Goal: Task Accomplishment & Management: Use online tool/utility

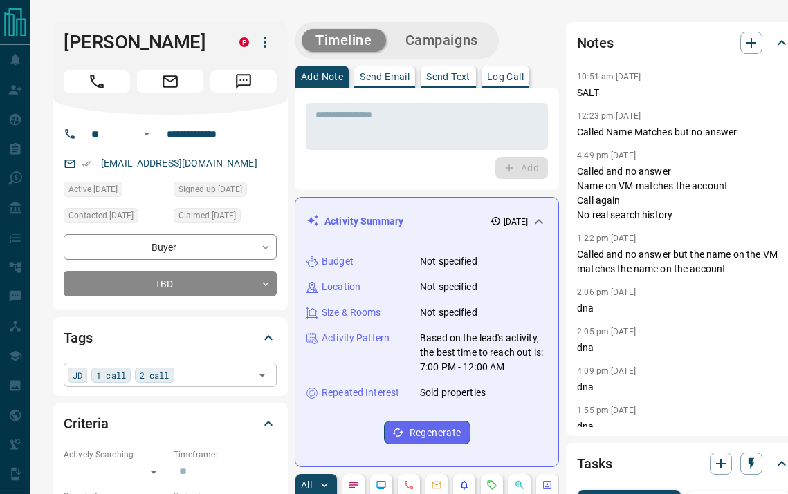
click at [196, 381] on div "JD 1 call 2 call ​" at bounding box center [170, 375] width 213 height 24
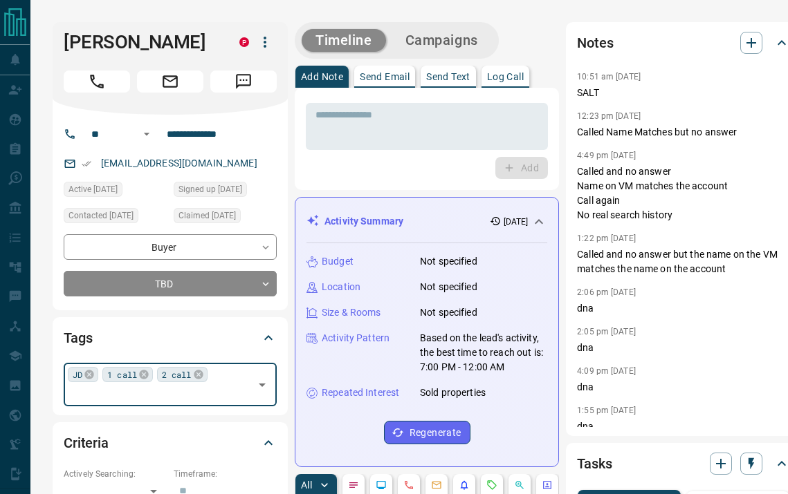
type input "*"
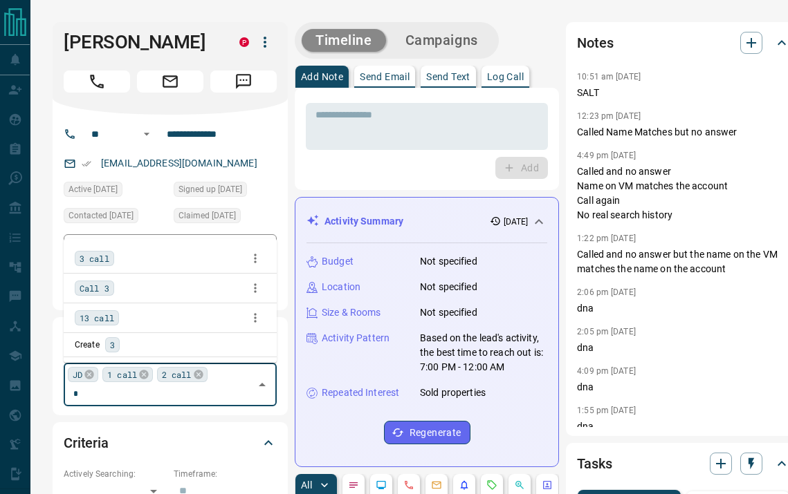
click at [101, 261] on span "3 call" at bounding box center [95, 259] width 30 height 14
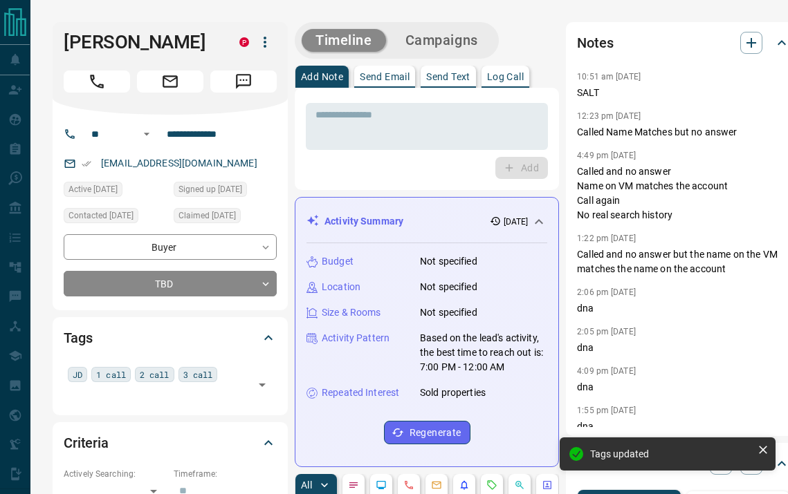
click at [532, 35] on div "Timeline Campaigns" at bounding box center [427, 40] width 264 height 37
click at [509, 67] on button "Log Call" at bounding box center [505, 77] width 48 height 22
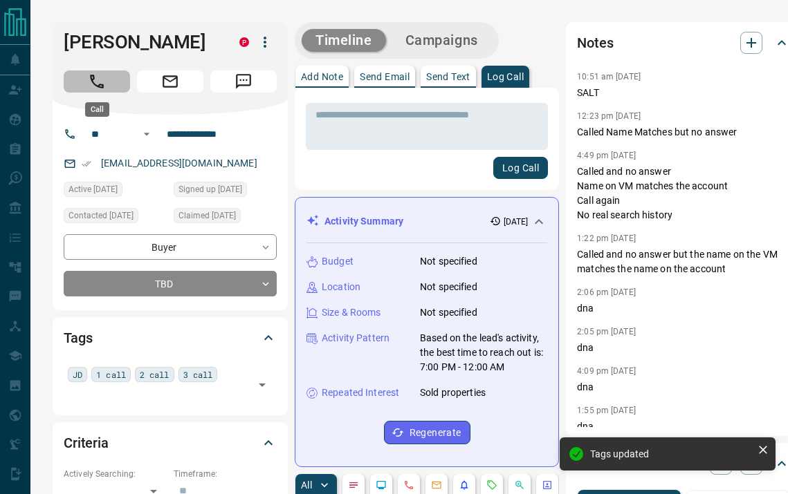
click at [96, 84] on icon "Call" at bounding box center [97, 82] width 18 height 18
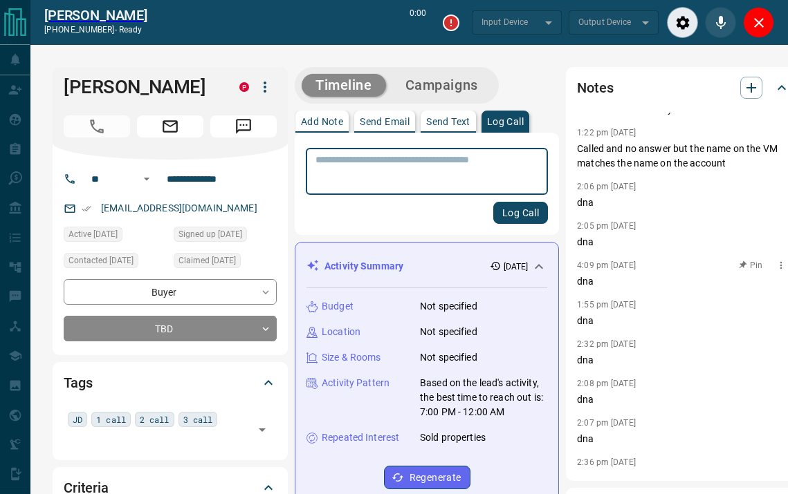
scroll to position [166, 0]
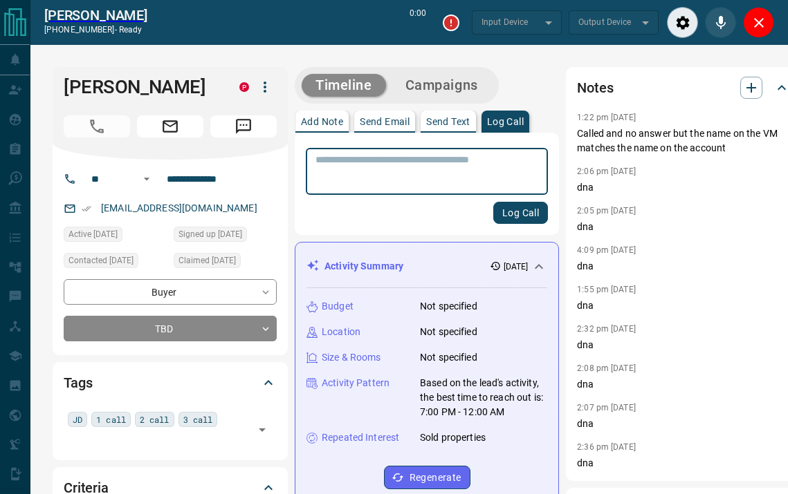
type input "*******"
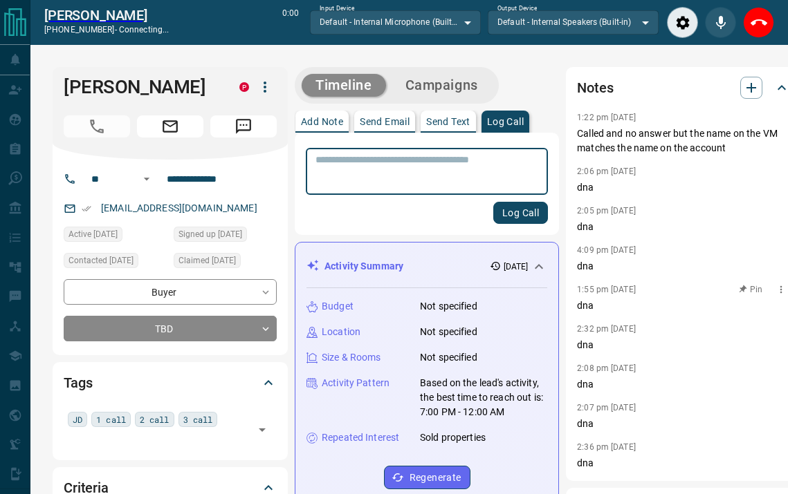
scroll to position [0, 0]
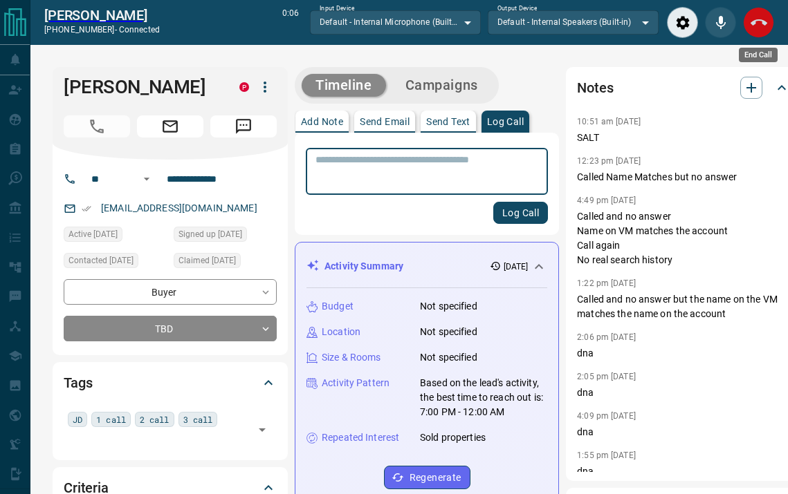
click at [758, 17] on icon "End Call" at bounding box center [758, 23] width 17 height 17
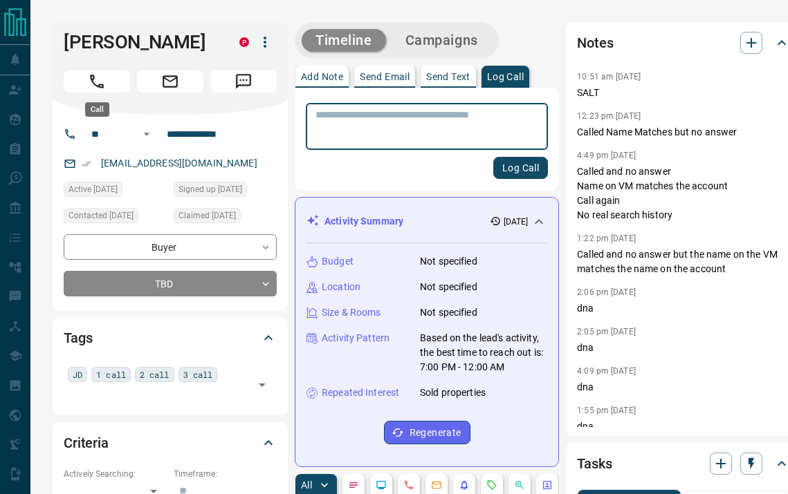
click at [120, 85] on button "Call" at bounding box center [97, 82] width 66 height 22
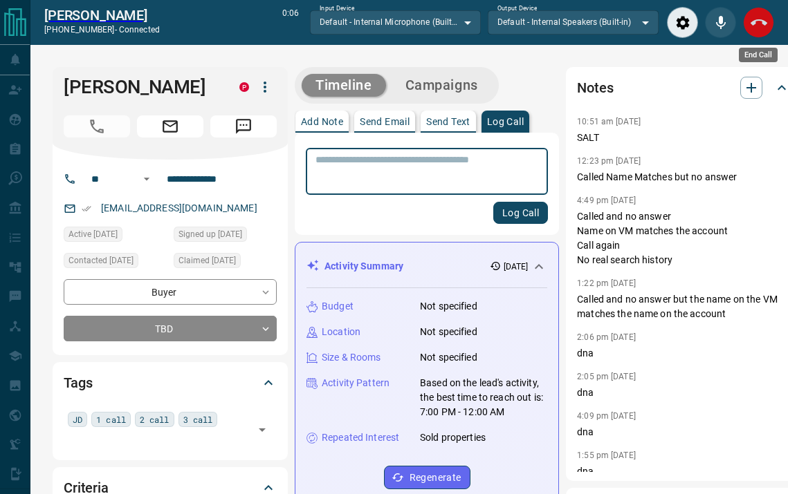
click at [760, 26] on icon "End Call" at bounding box center [758, 23] width 17 height 17
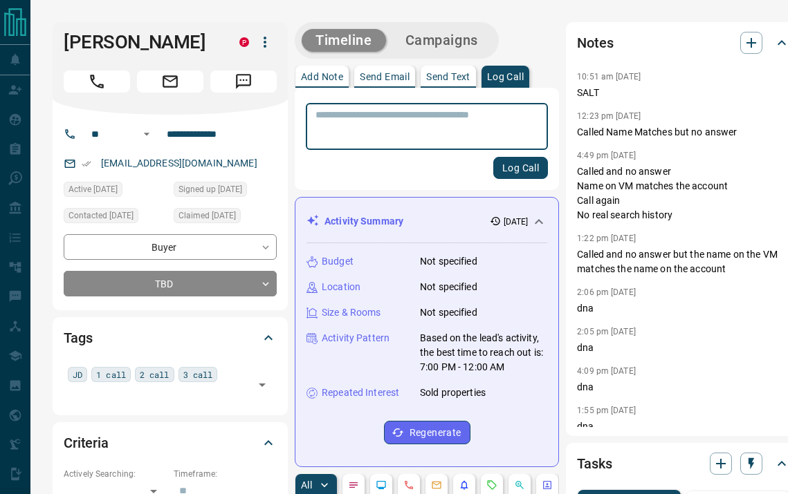
click at [404, 127] on textarea at bounding box center [426, 126] width 223 height 35
type textarea "*******"
click at [514, 167] on button "Log Call" at bounding box center [521, 168] width 55 height 22
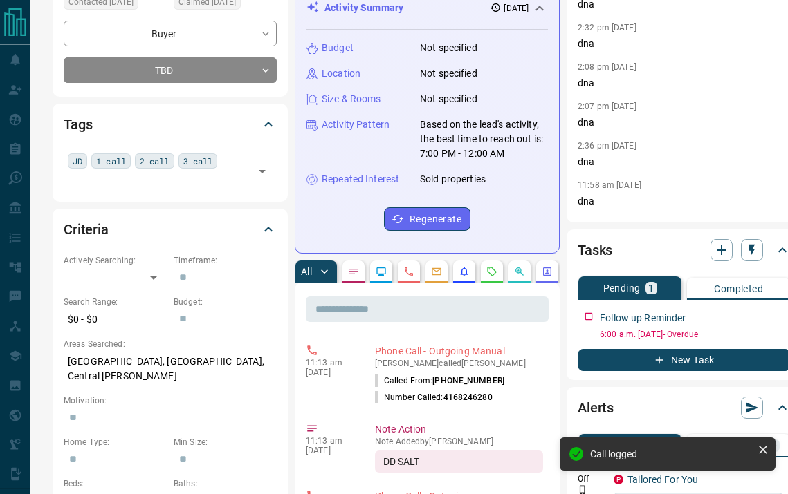
scroll to position [344, 0]
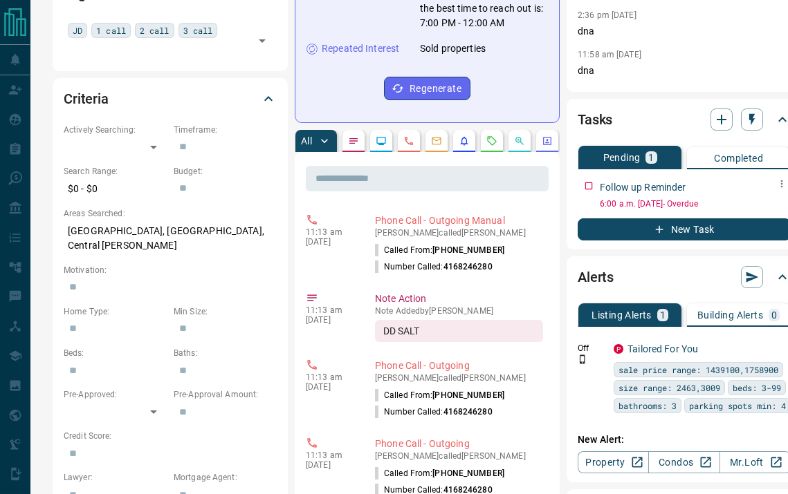
click at [778, 187] on icon "button" at bounding box center [781, 183] width 11 height 11
click at [738, 214] on li "Edit" at bounding box center [746, 210] width 61 height 21
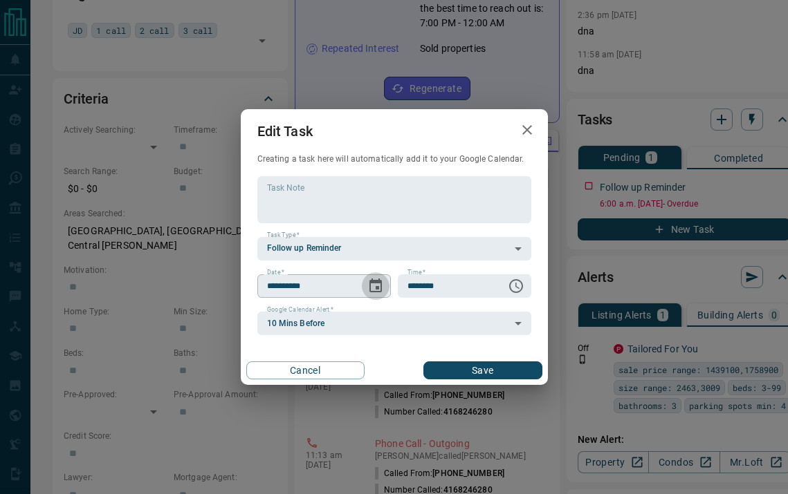
click at [367, 291] on icon "Choose date, selected date is Aug 14, 2025" at bounding box center [375, 286] width 17 height 17
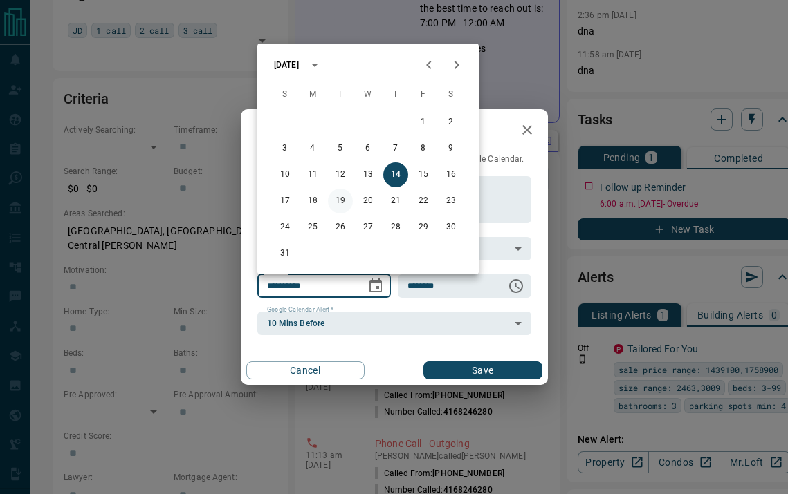
click at [339, 201] on button "19" at bounding box center [340, 201] width 25 height 25
type input "**********"
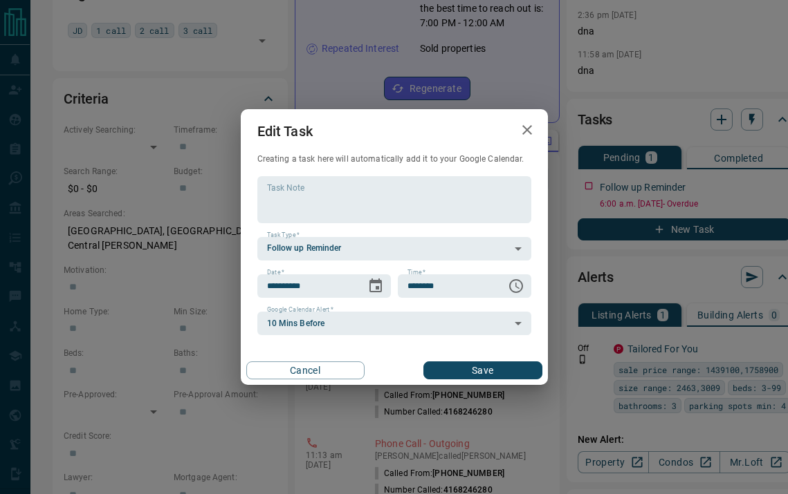
click at [451, 371] on button "Save" at bounding box center [482, 371] width 118 height 18
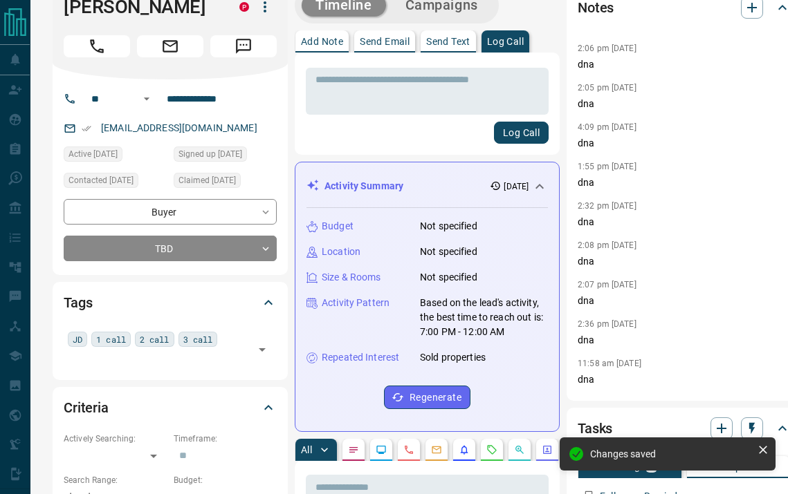
scroll to position [0, 0]
